Goal: Information Seeking & Learning: Learn about a topic

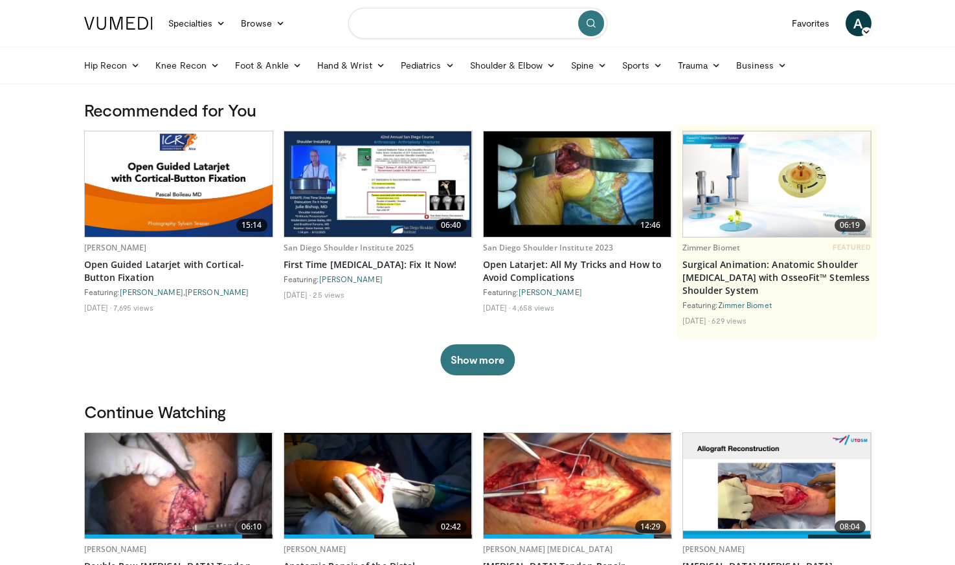
click at [435, 25] on input "Search topics, interventions" at bounding box center [477, 23] width 259 height 31
type input "**********"
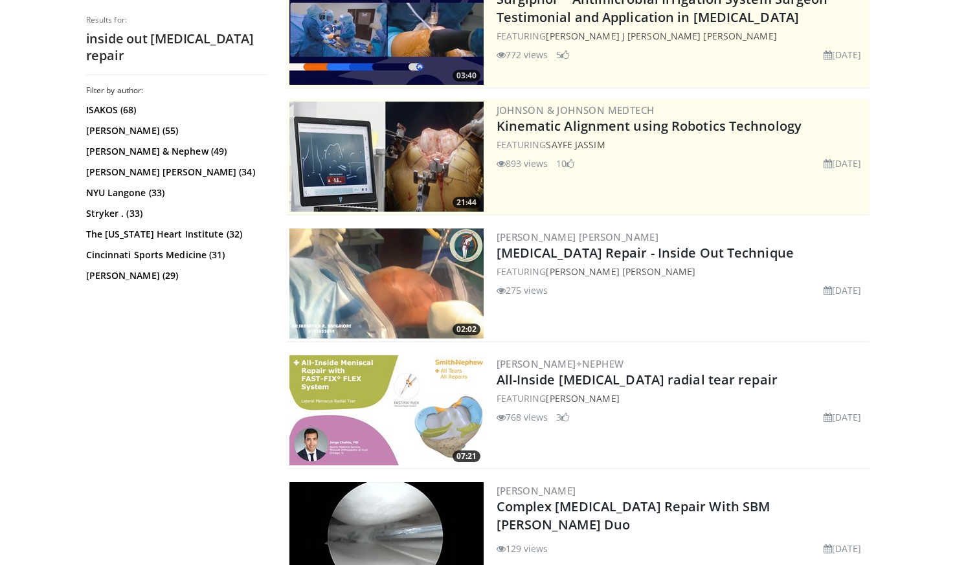
scroll to position [206, 0]
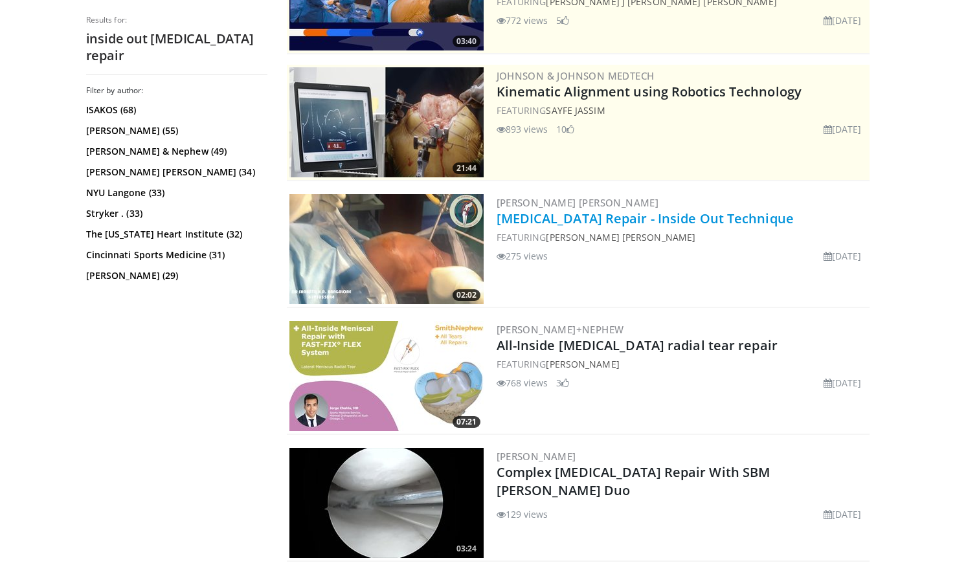
click at [571, 217] on link "Lateral Meniscus Repair - Inside Out Technique" at bounding box center [644, 218] width 297 height 17
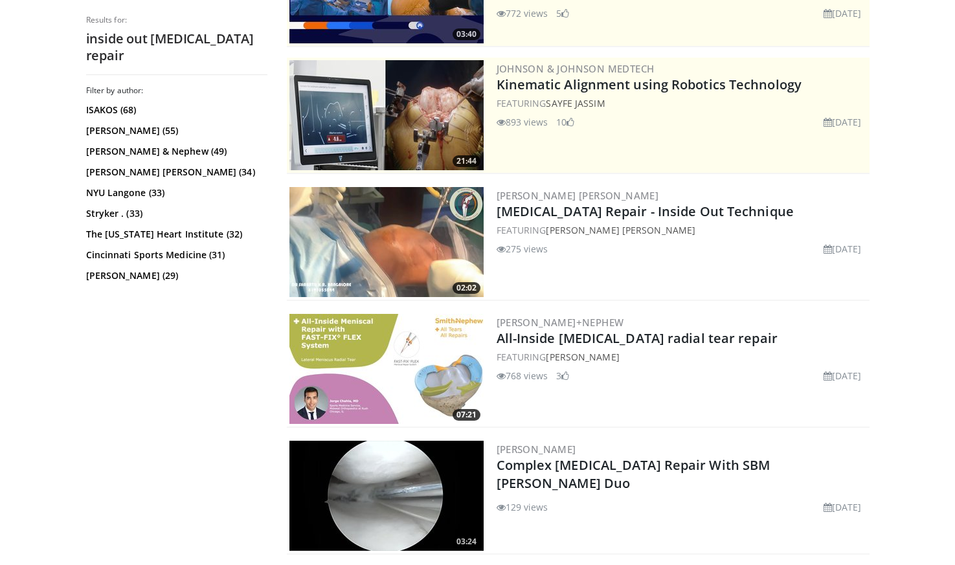
scroll to position [215, 0]
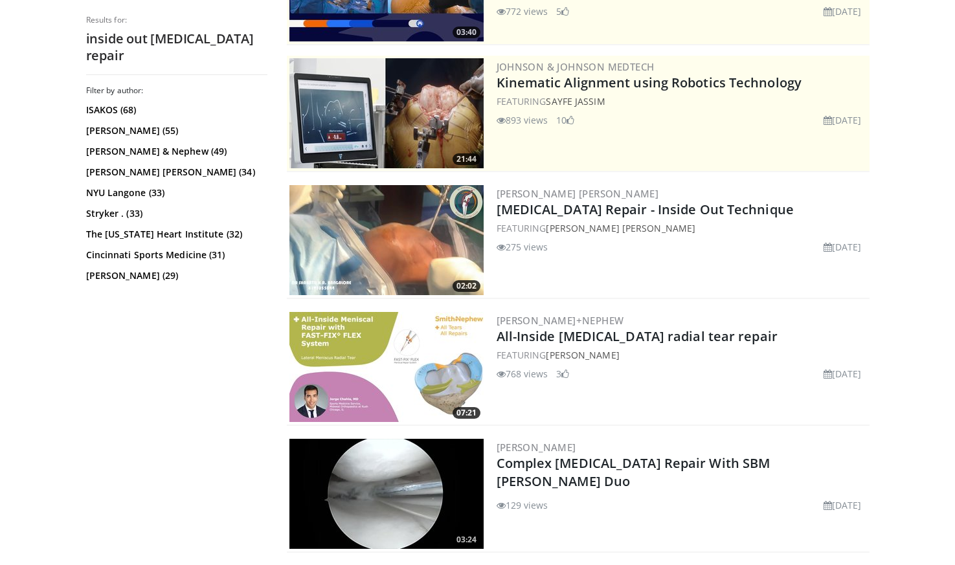
click at [365, 331] on img at bounding box center [386, 367] width 194 height 110
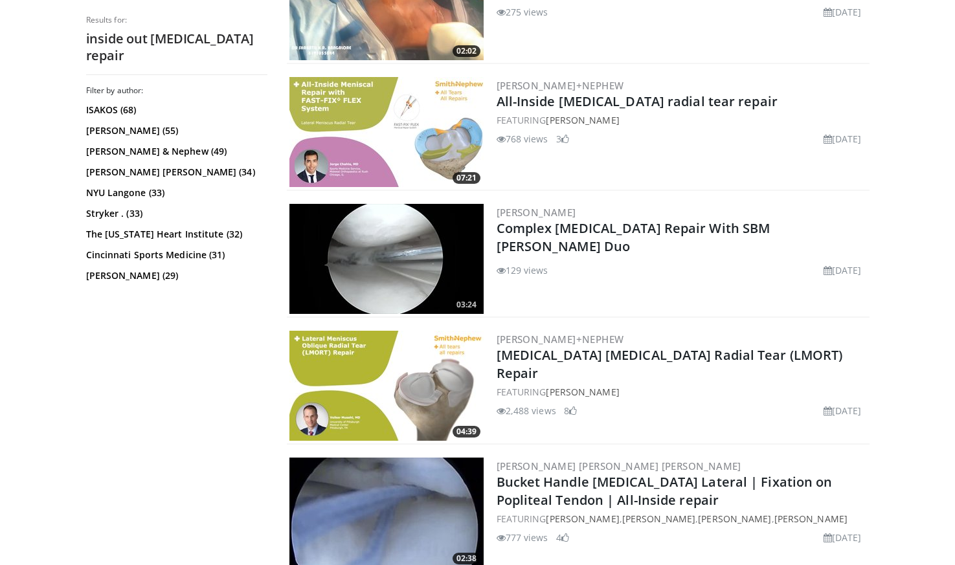
scroll to position [458, 0]
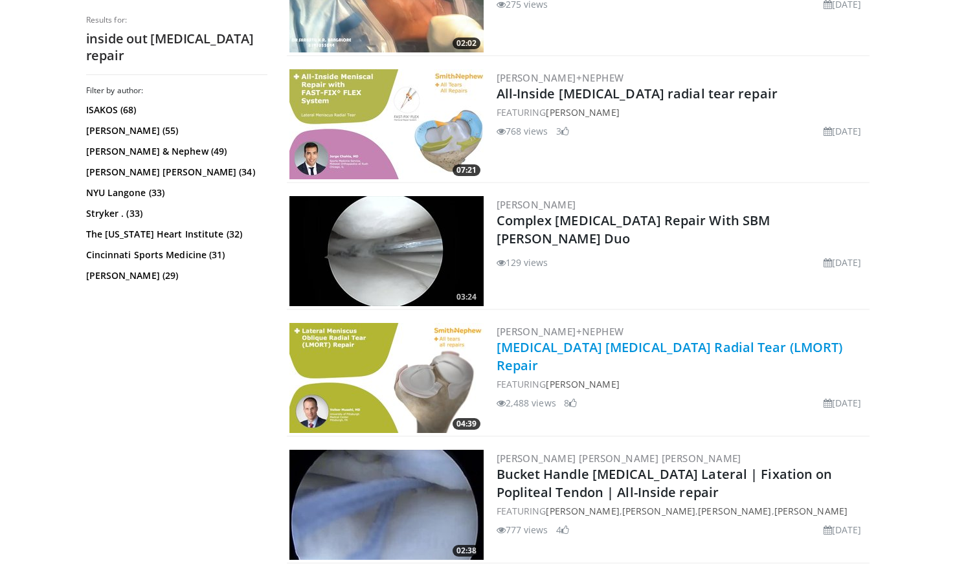
click at [533, 349] on link "Lateral Meniscus Oblique Radial Tear (LMORT) Repair" at bounding box center [669, 356] width 346 height 36
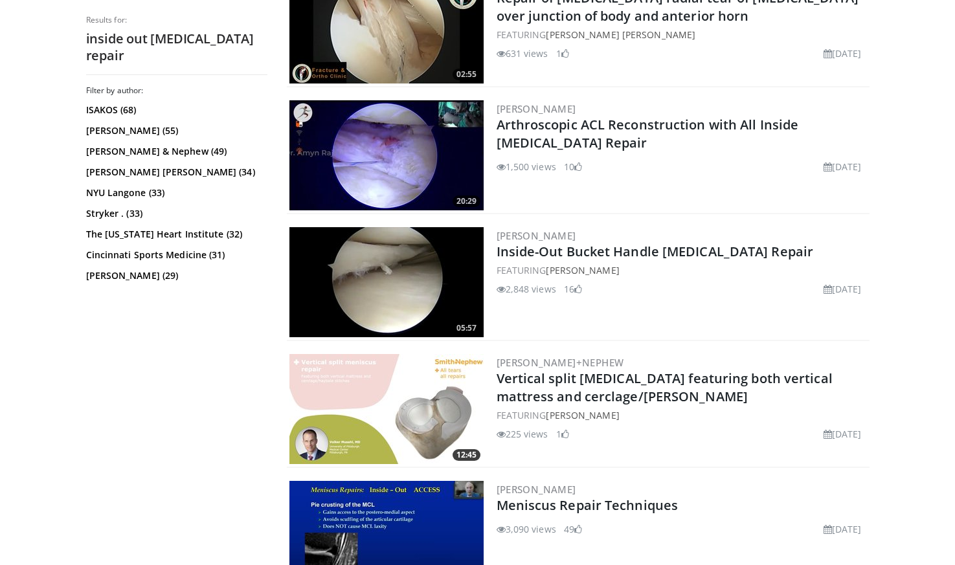
scroll to position [1822, 0]
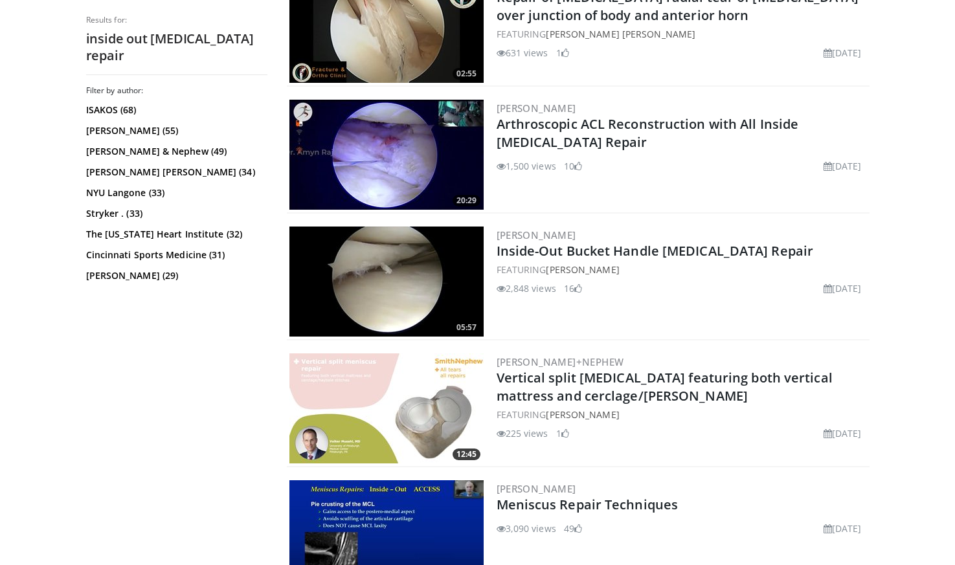
click at [368, 296] on img at bounding box center [386, 282] width 194 height 110
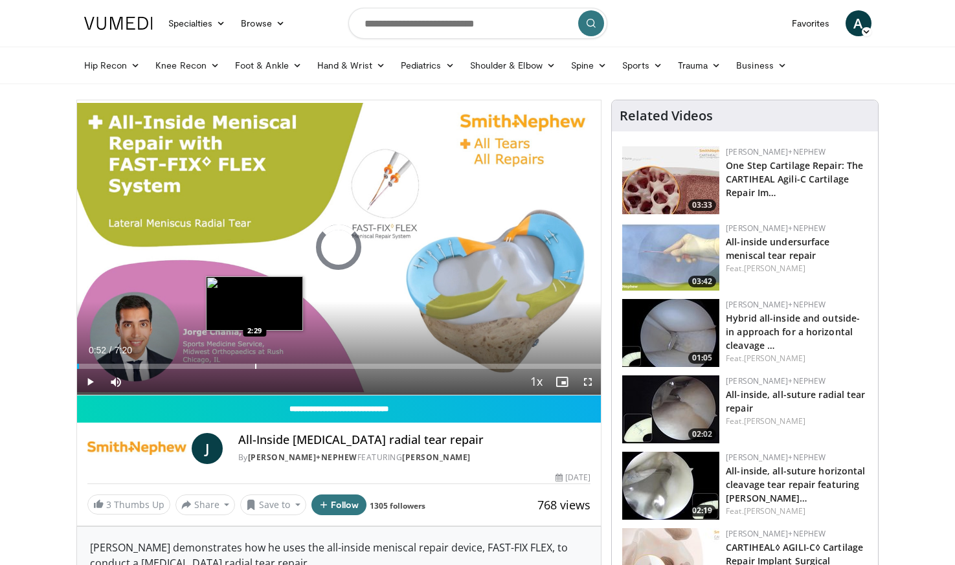
drag, startPoint x: 138, startPoint y: 364, endPoint x: 254, endPoint y: 362, distance: 115.8
click at [255, 364] on div "Progress Bar" at bounding box center [255, 366] width 1 height 5
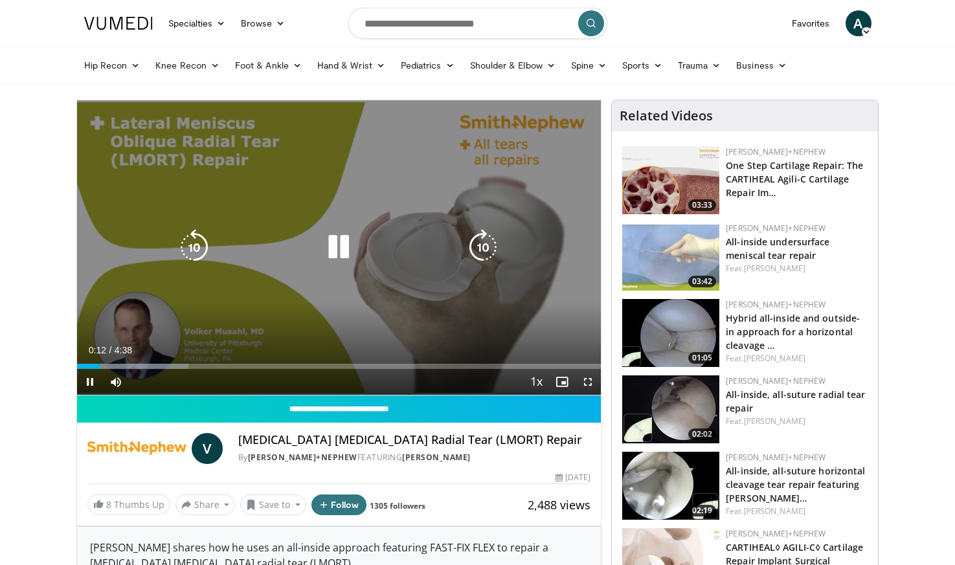
click at [491, 245] on icon "Video Player" at bounding box center [483, 247] width 36 height 36
click at [194, 243] on icon "Video Player" at bounding box center [194, 247] width 36 height 36
click at [487, 248] on icon "Video Player" at bounding box center [483, 247] width 36 height 36
click at [486, 248] on icon "Video Player" at bounding box center [483, 247] width 36 height 36
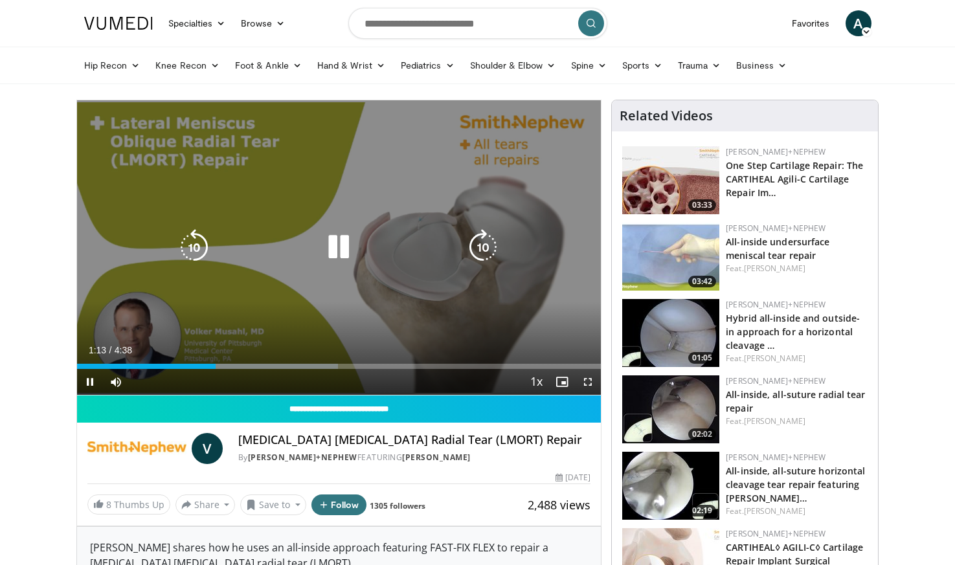
click at [485, 240] on icon "Video Player" at bounding box center [483, 247] width 36 height 36
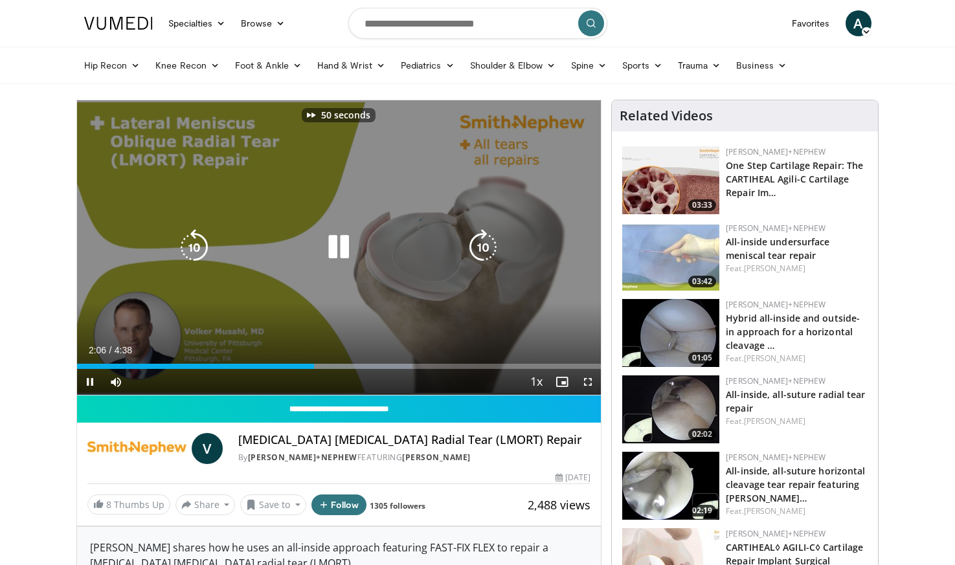
click at [485, 240] on icon "Video Player" at bounding box center [483, 247] width 36 height 36
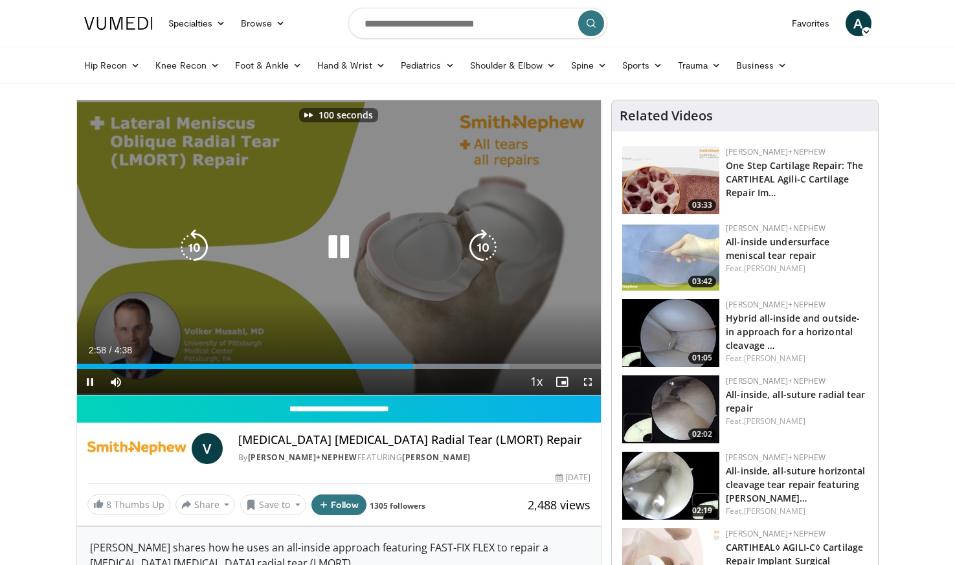
click at [485, 240] on icon "Video Player" at bounding box center [483, 247] width 36 height 36
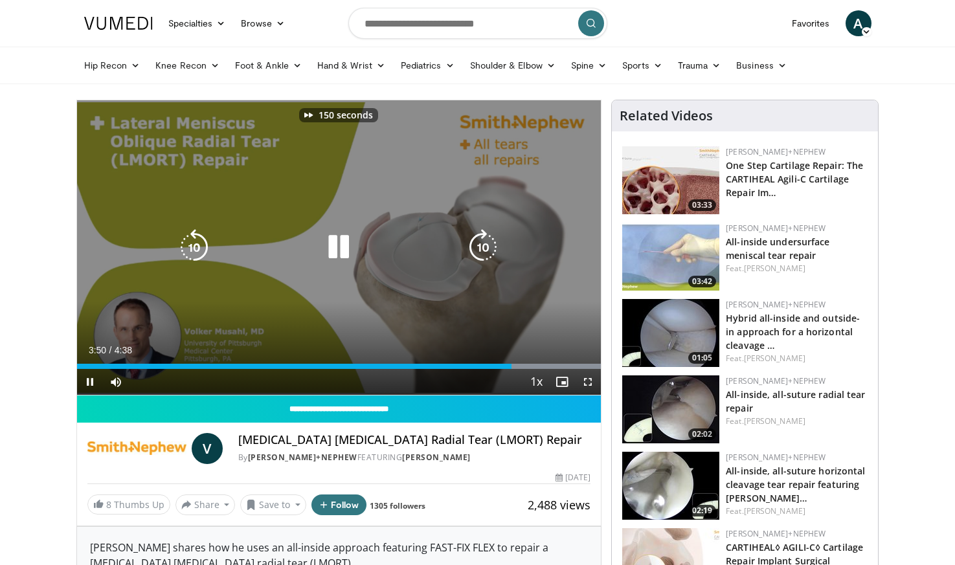
click at [485, 240] on icon "Video Player" at bounding box center [483, 247] width 36 height 36
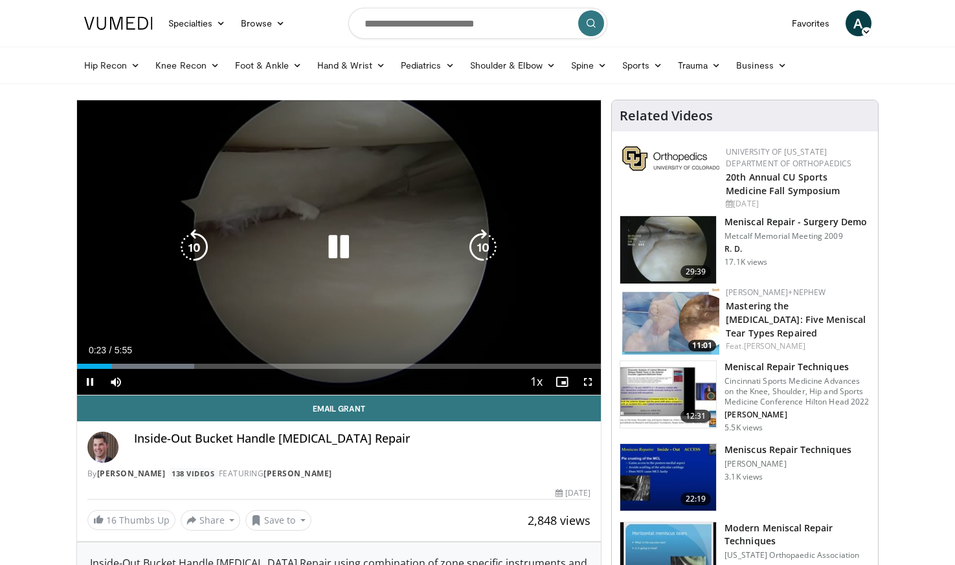
click at [345, 236] on icon "Video Player" at bounding box center [338, 247] width 36 height 36
